Goal: Information Seeking & Learning: Learn about a topic

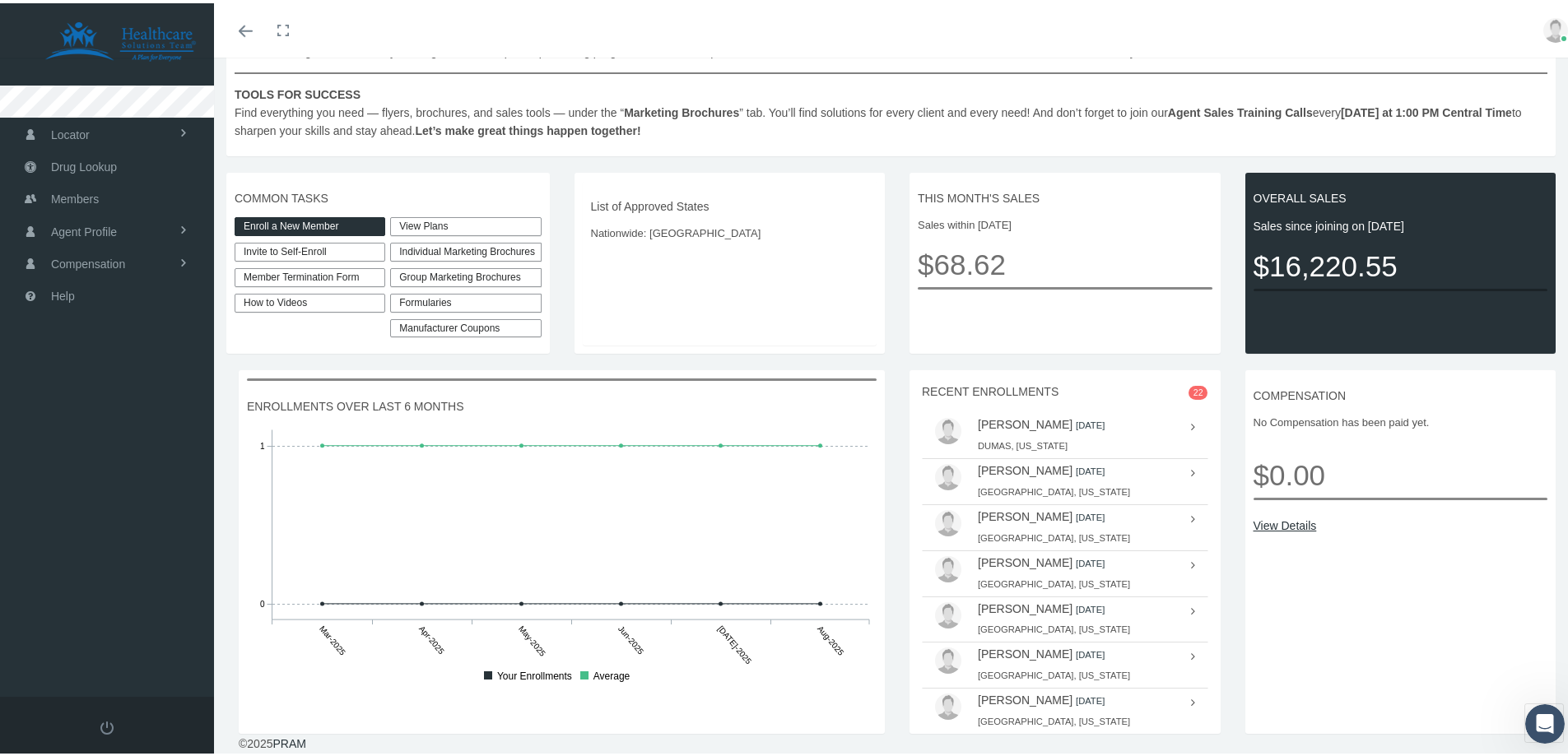
scroll to position [366, 0]
click at [420, 214] on link "View Plans" at bounding box center [465, 223] width 150 height 19
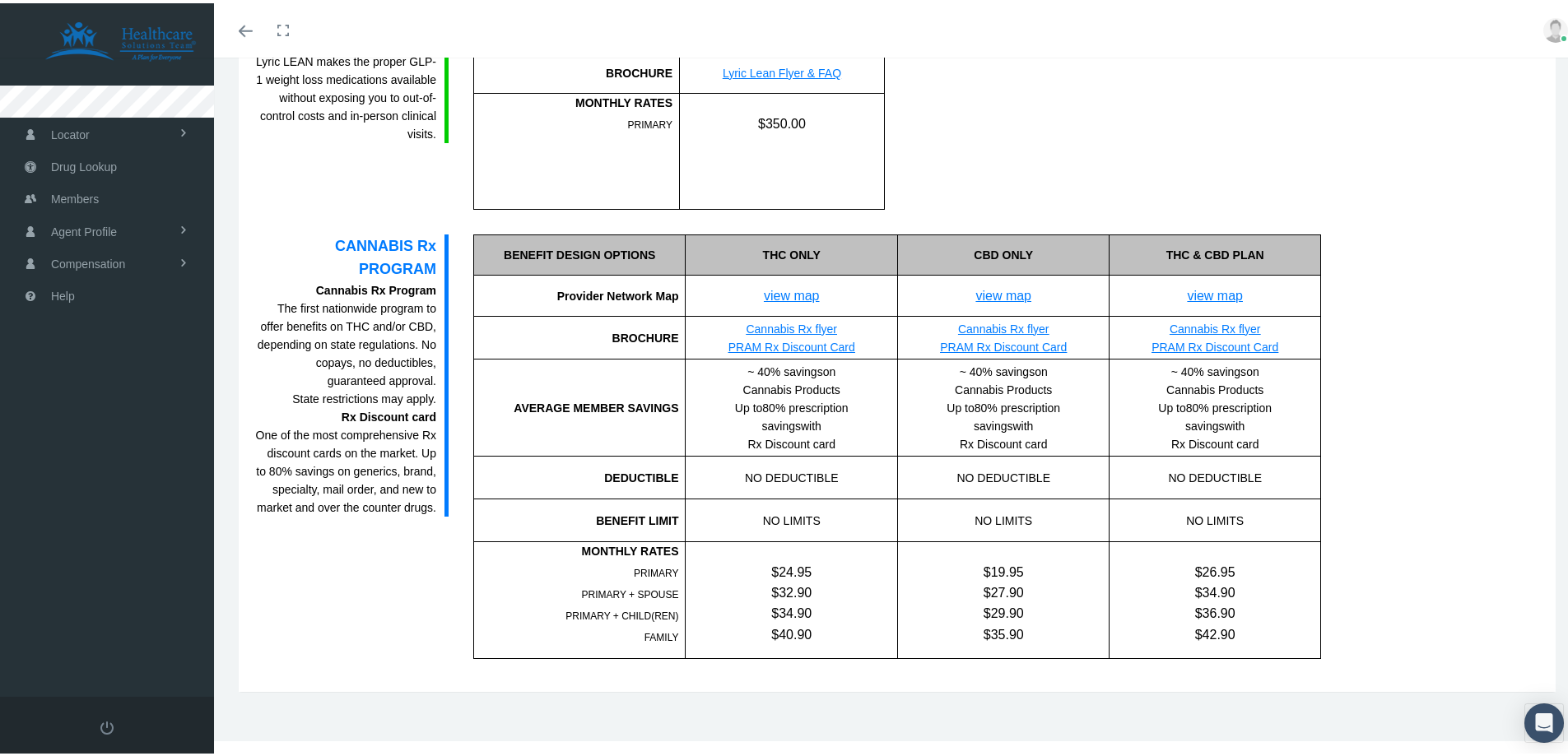
scroll to position [1328, 0]
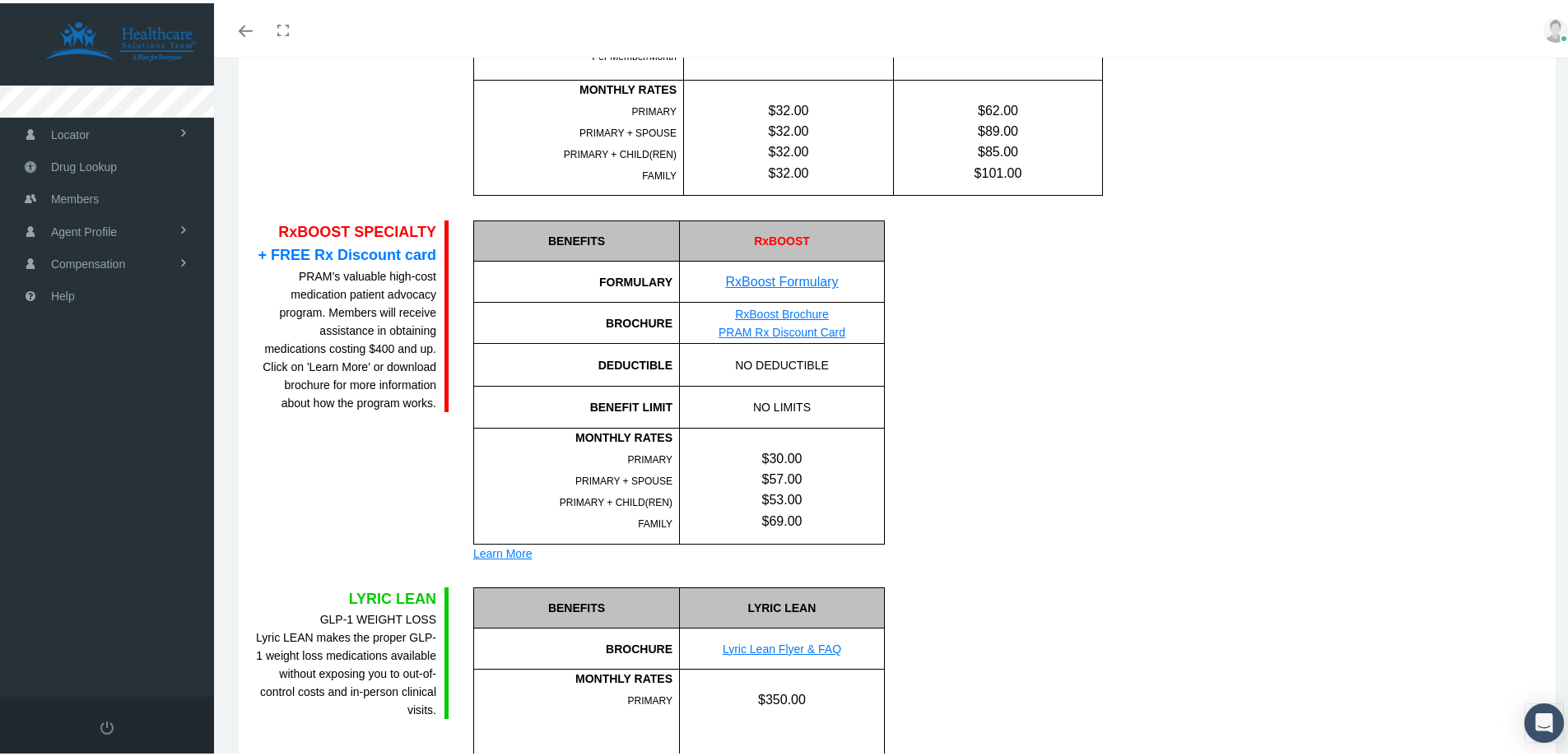
click at [505, 548] on div "Learn More" at bounding box center [678, 550] width 411 height 19
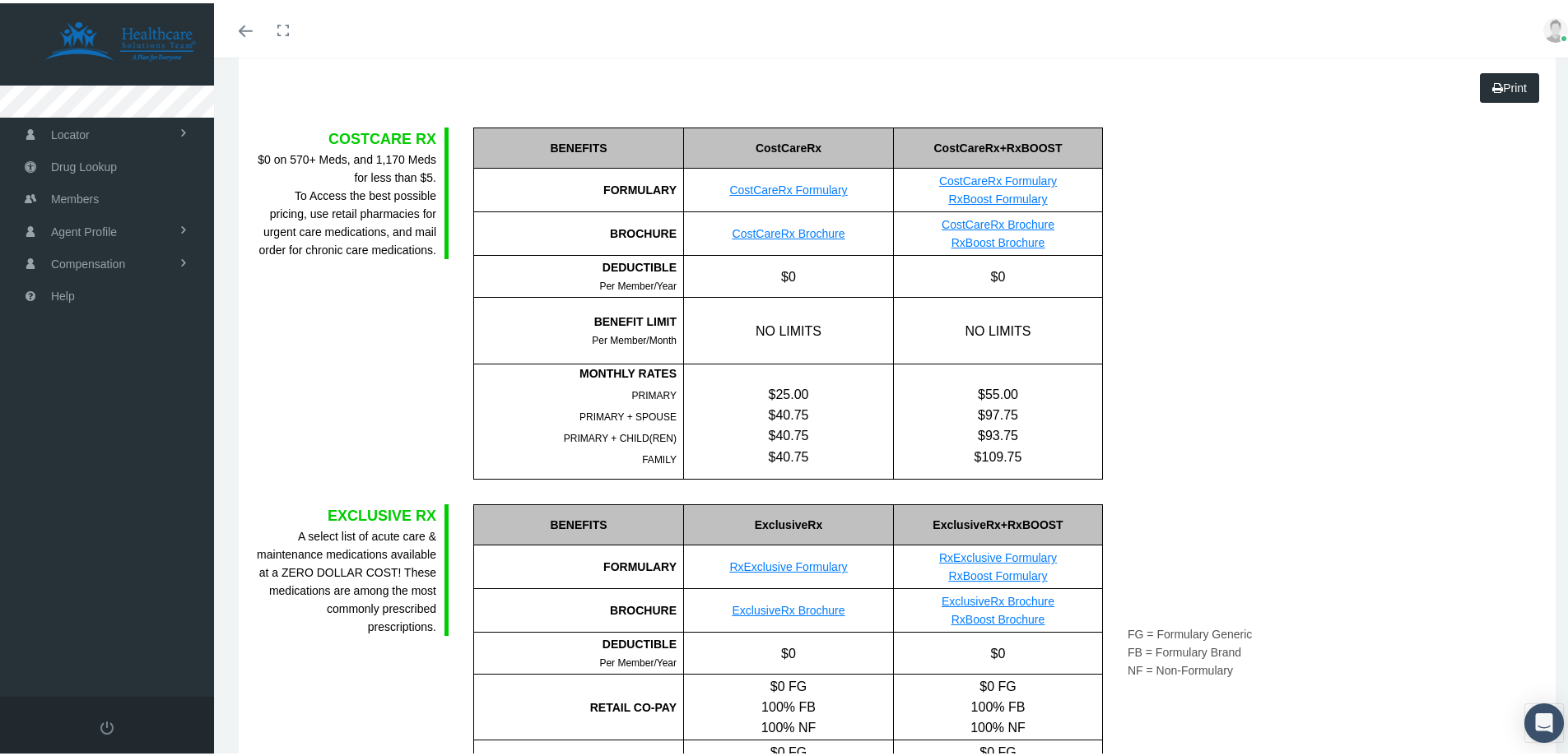
scroll to position [0, 0]
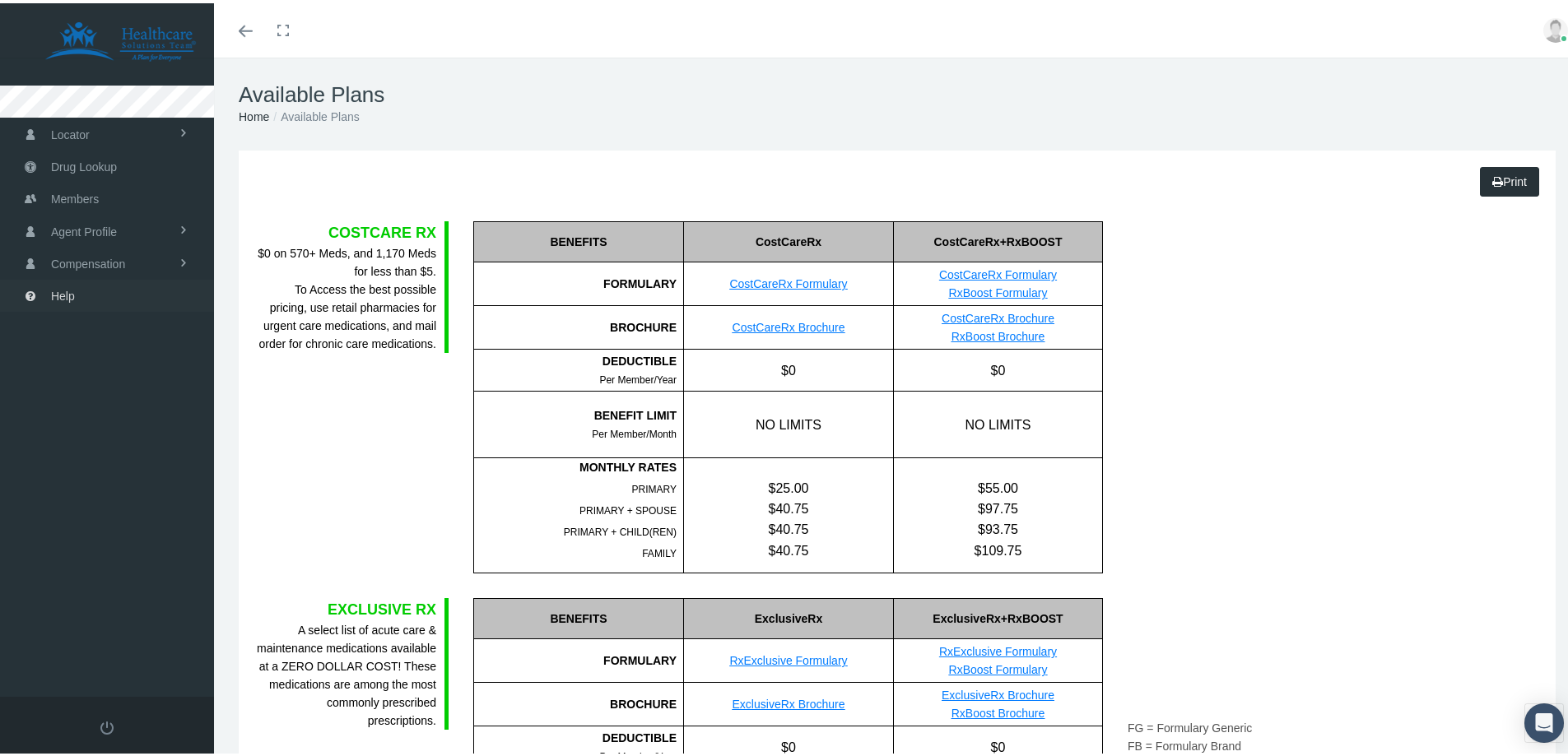
click at [71, 291] on span "Help" at bounding box center [63, 293] width 23 height 31
